Goal: Task Accomplishment & Management: Manage account settings

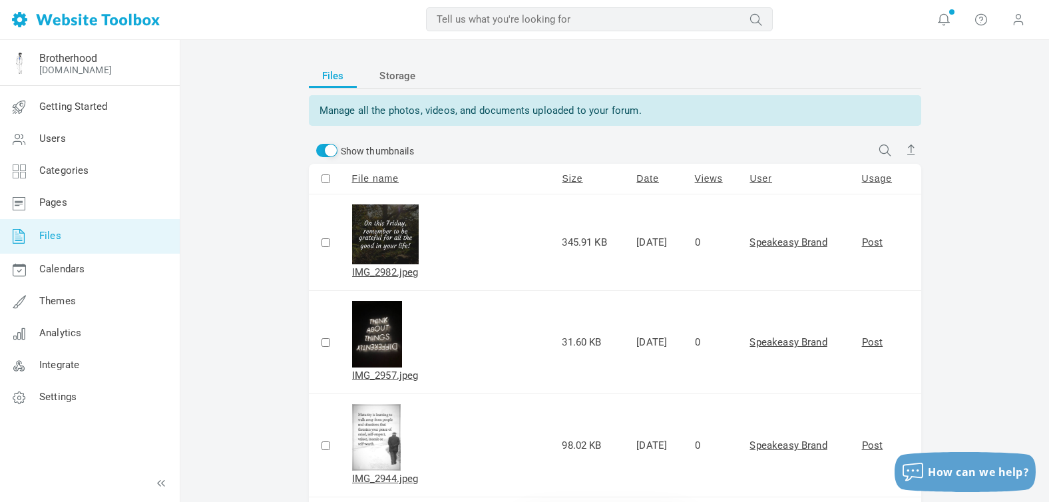
click at [63, 232] on link "Files" at bounding box center [89, 236] width 180 height 35
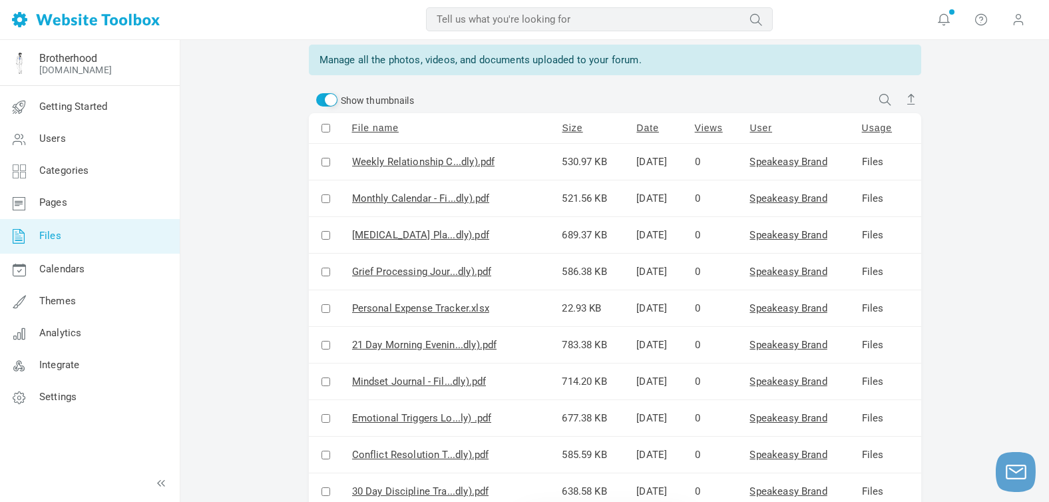
scroll to position [65, 0]
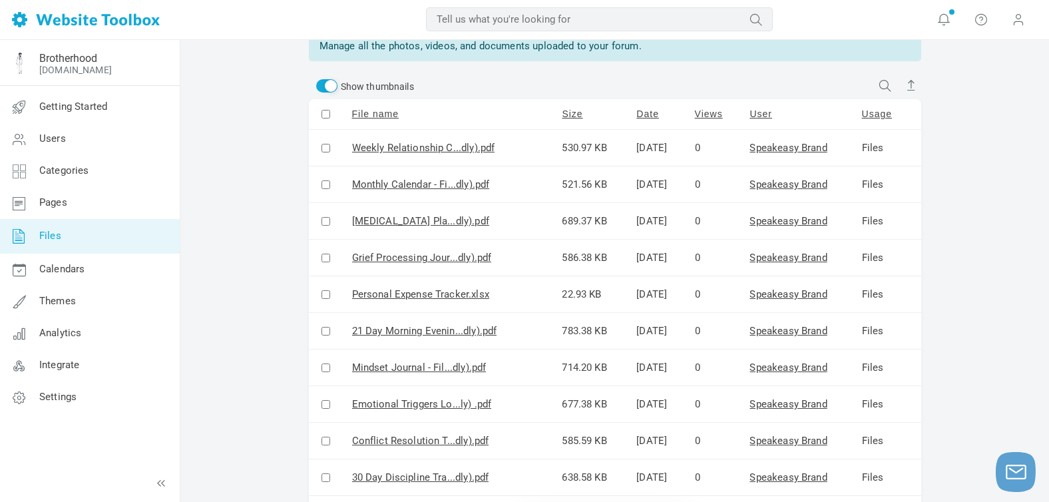
click at [377, 114] on link "File name" at bounding box center [375, 114] width 47 height 11
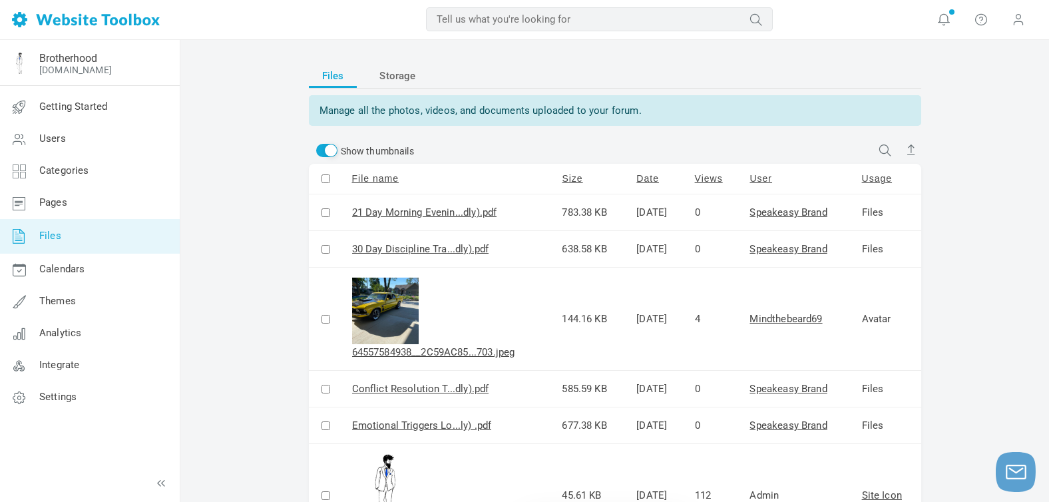
click at [383, 178] on link "File name" at bounding box center [375, 178] width 47 height 11
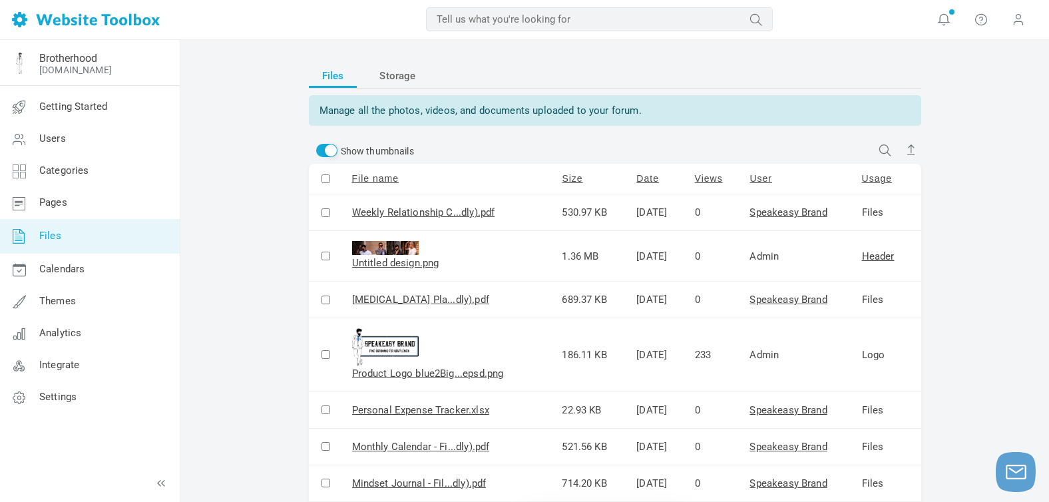
click at [383, 177] on link "File name" at bounding box center [375, 178] width 47 height 11
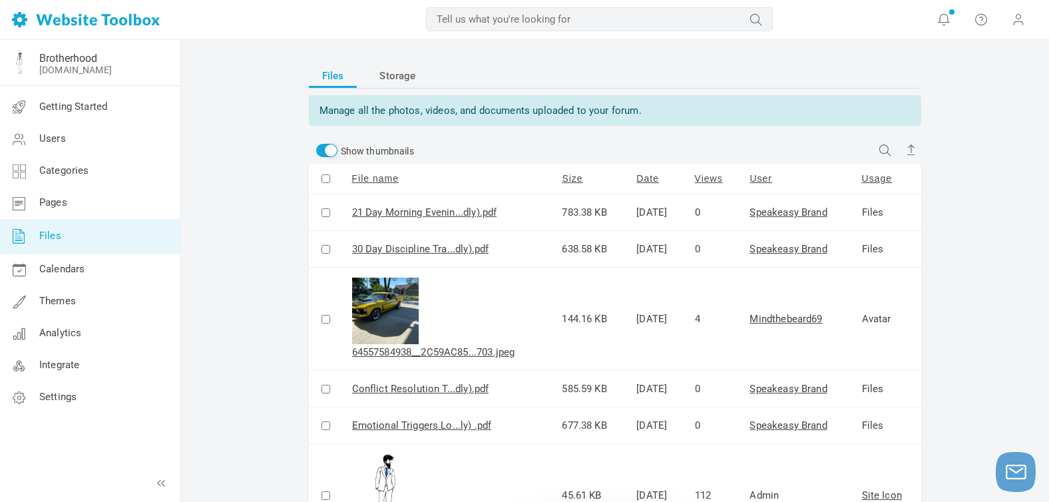
click at [383, 177] on link "File name" at bounding box center [375, 178] width 47 height 11
